Goal: Navigation & Orientation: Find specific page/section

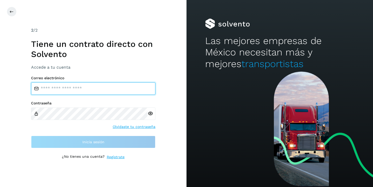
click at [77, 86] on input "email" at bounding box center [93, 88] width 124 height 12
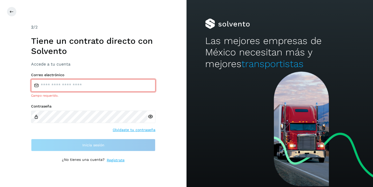
type input "**********"
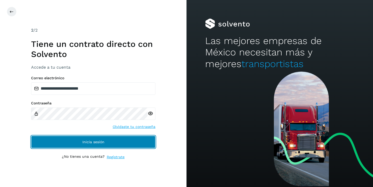
click at [135, 140] on button "Inicia sesión" at bounding box center [93, 142] width 124 height 12
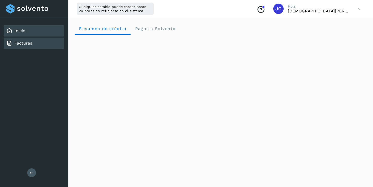
click at [47, 43] on div "Facturas" at bounding box center [34, 43] width 61 height 11
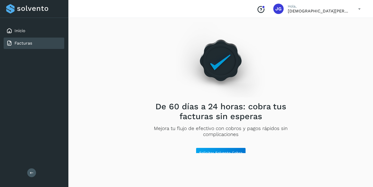
click at [356, 9] on icon at bounding box center [359, 9] width 11 height 11
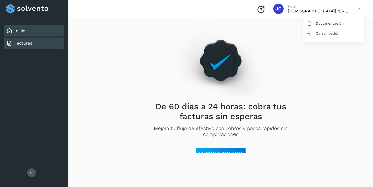
click at [21, 31] on link "Inicio" at bounding box center [19, 30] width 11 height 5
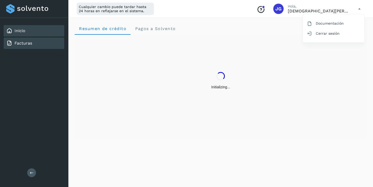
click at [53, 40] on div "Facturas" at bounding box center [34, 43] width 61 height 11
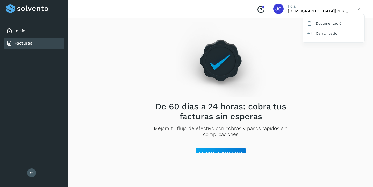
click at [359, 9] on div at bounding box center [186, 93] width 373 height 187
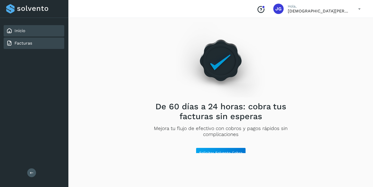
click at [43, 29] on div "Inicio" at bounding box center [34, 30] width 61 height 11
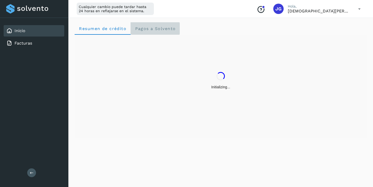
click at [159, 30] on span "Pagos a Solvento" at bounding box center [155, 28] width 41 height 5
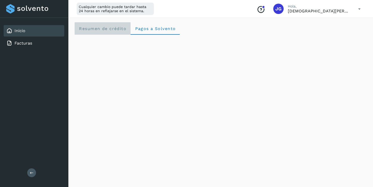
click at [125, 29] on span "Resumen de crédito" at bounding box center [103, 28] width 48 height 5
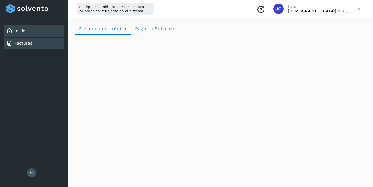
click at [38, 46] on div "Facturas" at bounding box center [34, 43] width 61 height 11
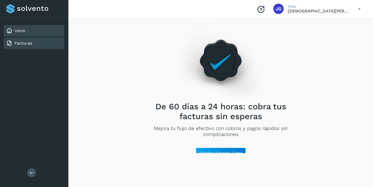
click at [40, 30] on div "Inicio" at bounding box center [34, 30] width 61 height 11
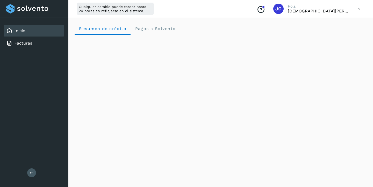
click at [31, 171] on icon at bounding box center [32, 173] width 4 height 4
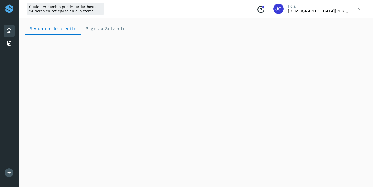
click at [8, 176] on button at bounding box center [9, 172] width 9 height 9
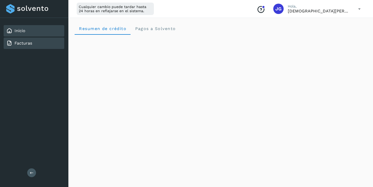
click at [24, 41] on link "Facturas" at bounding box center [23, 43] width 18 height 5
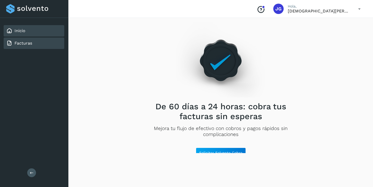
click at [29, 32] on div "Inicio" at bounding box center [34, 30] width 61 height 11
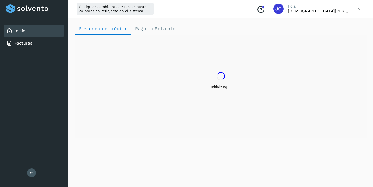
click at [359, 7] on icon at bounding box center [359, 9] width 11 height 11
click at [37, 12] on div at bounding box center [34, 8] width 56 height 9
click at [38, 10] on div at bounding box center [34, 8] width 56 height 9
click at [333, 24] on div "Documentación" at bounding box center [334, 23] width 62 height 10
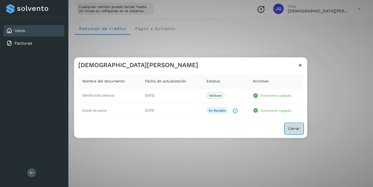
click at [287, 128] on button "Cerrar" at bounding box center [294, 128] width 18 height 10
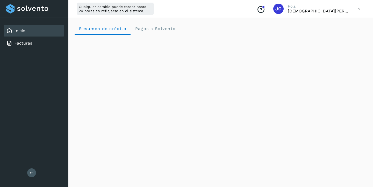
click at [359, 7] on icon at bounding box center [359, 9] width 11 height 11
click at [277, 10] on div at bounding box center [186, 93] width 373 height 187
